Goal: Task Accomplishment & Management: Manage account settings

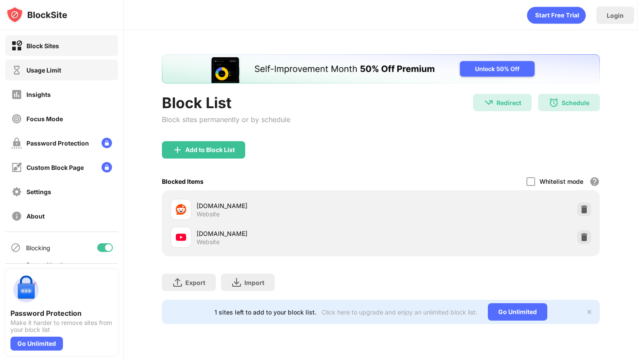
click at [98, 72] on div "Usage Limit" at bounding box center [61, 69] width 113 height 21
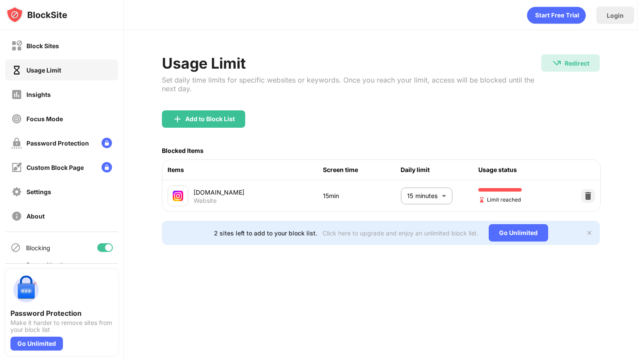
click at [441, 194] on body "Block Sites Usage Limit Insights Focus Mode Password Protection Custom Block Pa…" at bounding box center [319, 180] width 638 height 361
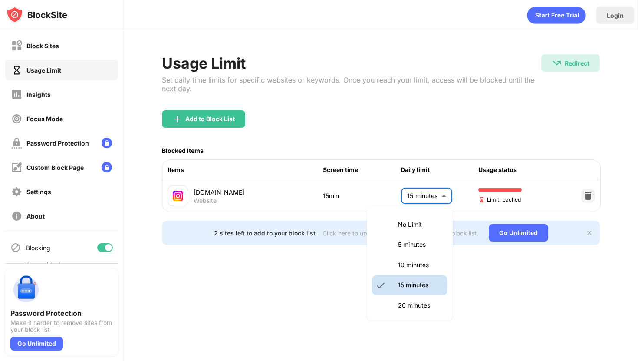
click at [424, 238] on li "5 minutes" at bounding box center [410, 244] width 76 height 20
type input "*"
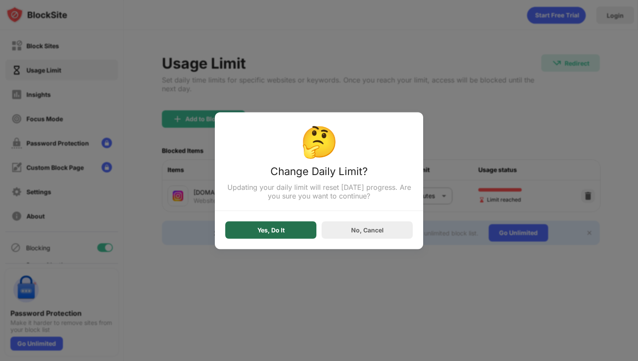
click at [303, 236] on div "Yes, Do It" at bounding box center [270, 229] width 91 height 17
